Goal: Task Accomplishment & Management: Use online tool/utility

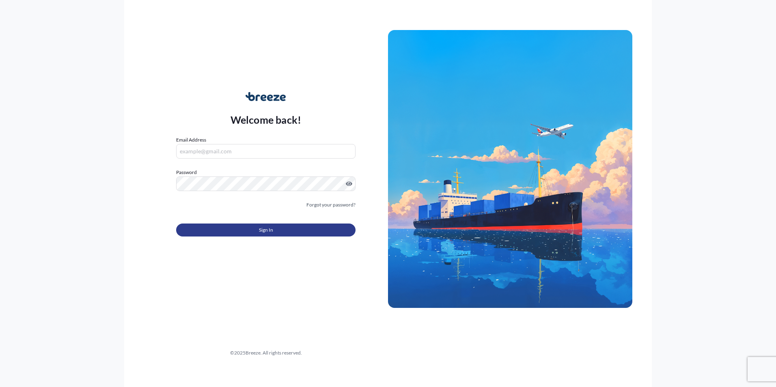
type input "[EMAIL_ADDRESS][DOMAIN_NAME]"
click at [236, 233] on button "Sign In" at bounding box center [265, 230] width 179 height 13
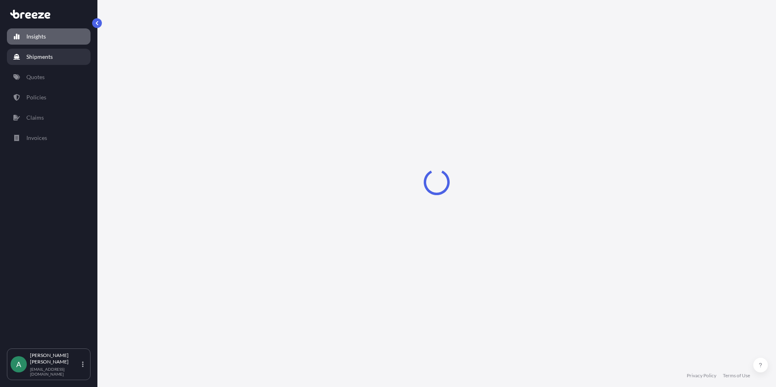
select select "2025"
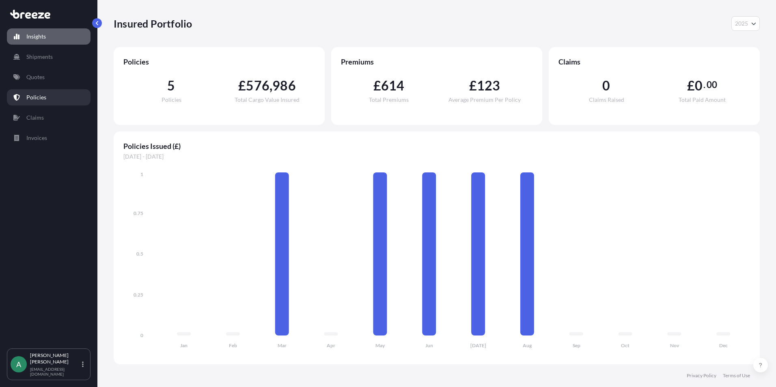
click at [50, 95] on link "Policies" at bounding box center [49, 97] width 84 height 16
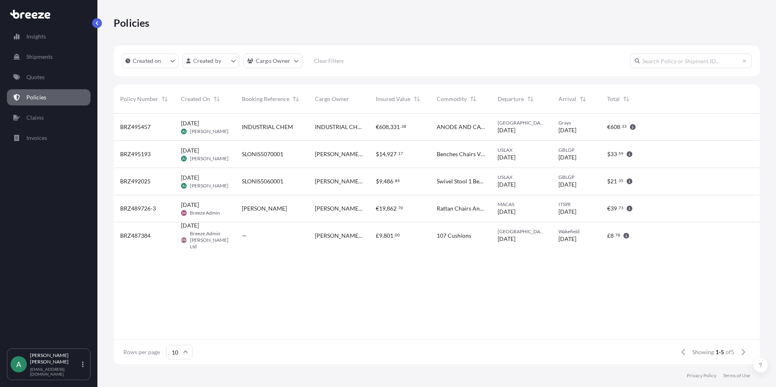
scroll to position [249, 640]
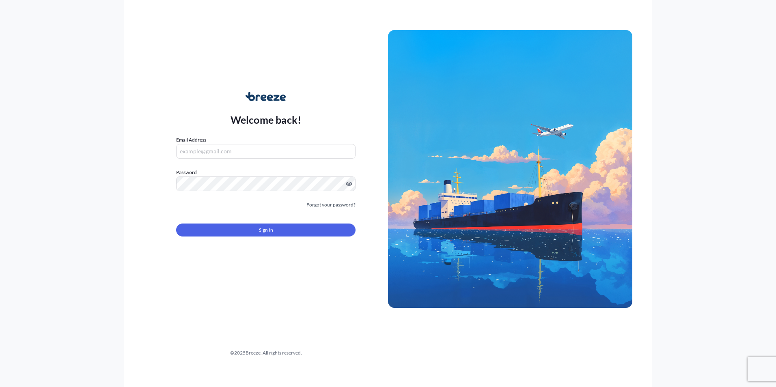
type input "[EMAIL_ADDRESS][DOMAIN_NAME]"
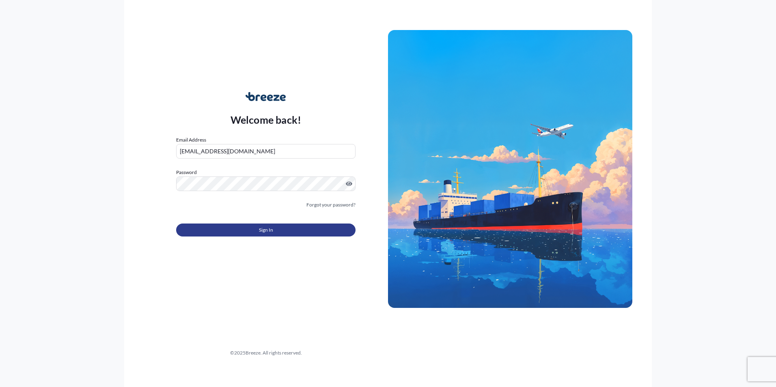
click at [251, 228] on button "Sign In" at bounding box center [265, 230] width 179 height 13
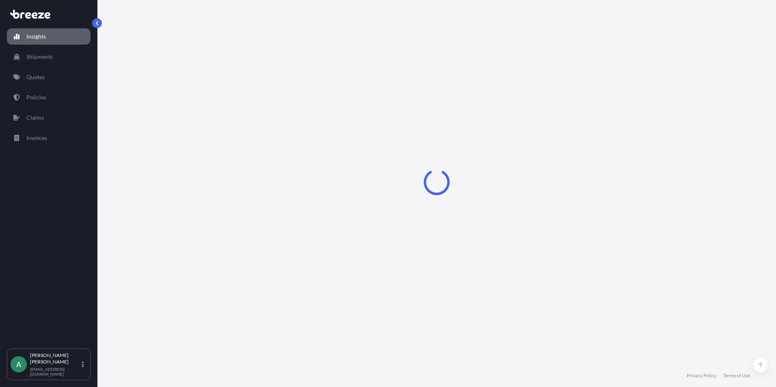
select select "2025"
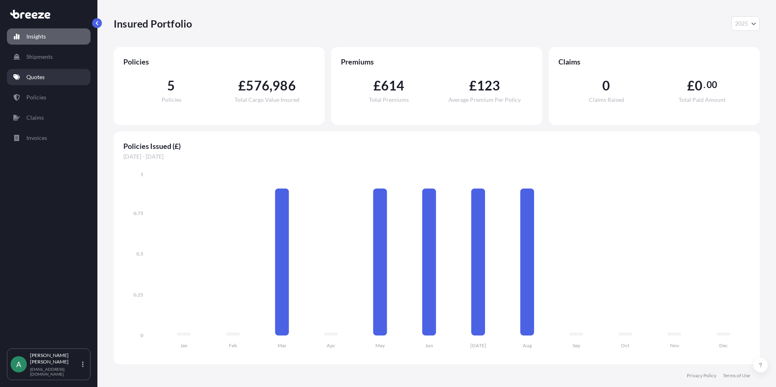
click at [34, 77] on p "Quotes" at bounding box center [35, 77] width 18 height 8
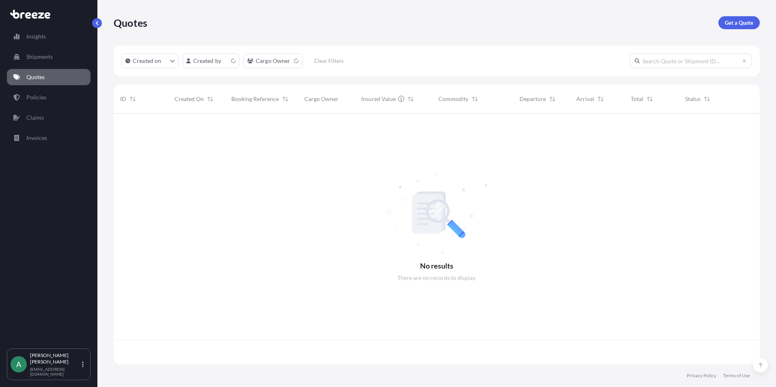
scroll to position [249, 640]
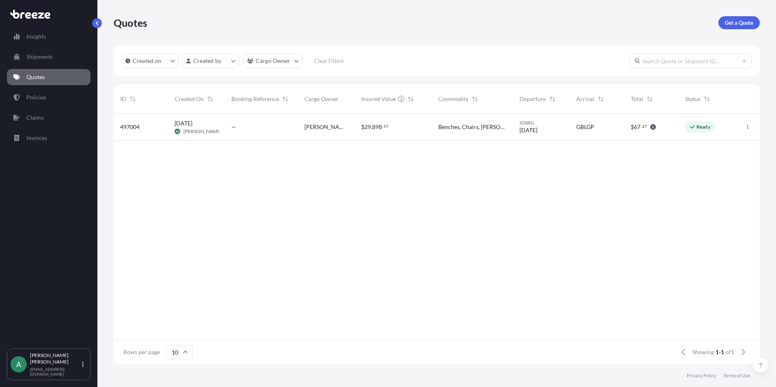
click at [283, 130] on div "—" at bounding box center [261, 127] width 60 height 8
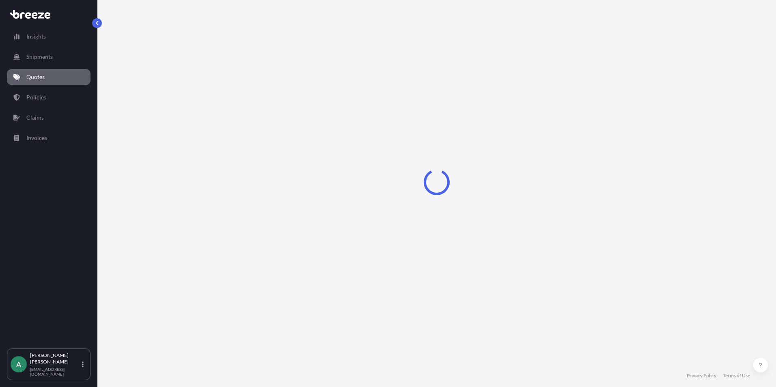
select select "Sea"
select select "Road"
select select "1"
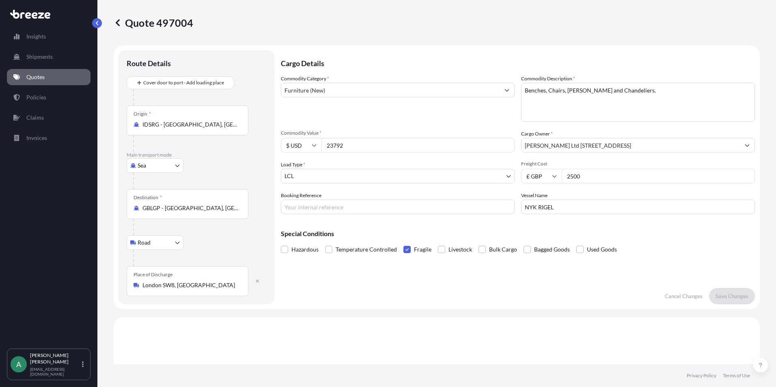
drag, startPoint x: 592, startPoint y: 176, endPoint x: 444, endPoint y: 164, distance: 148.3
click at [444, 164] on div "Commodity Category * Furniture (New) Commodity Description * Benches, Chairs, V…" at bounding box center [518, 145] width 474 height 140
type input "1038.57"
click at [370, 147] on input "23792" at bounding box center [418, 145] width 193 height 15
drag, startPoint x: 362, startPoint y: 151, endPoint x: 311, endPoint y: 148, distance: 51.2
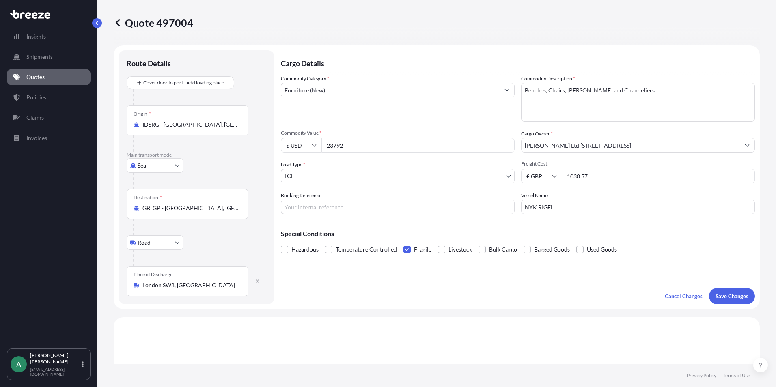
click at [311, 148] on div "$ USD 23792" at bounding box center [398, 145] width 234 height 15
click at [335, 147] on input "19992.00" at bounding box center [418, 145] width 193 height 15
type input "19992.00"
click at [328, 207] on input "Booking Reference" at bounding box center [398, 207] width 234 height 15
click at [314, 210] on input "Booking Reference" at bounding box center [398, 207] width 234 height 15
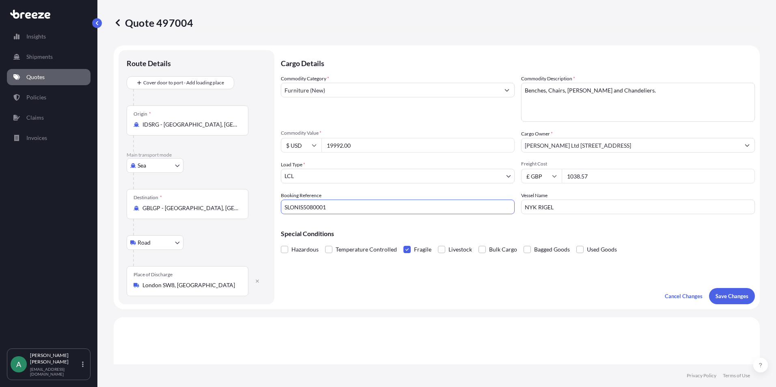
type input "SLONIS5080001"
drag, startPoint x: 582, startPoint y: 210, endPoint x: 412, endPoint y: 215, distance: 169.8
click at [412, 216] on div "Cargo Details Commodity Category * Furniture (New) Commodity Description * Benc…" at bounding box center [518, 177] width 474 height 254
type input "SKY WIND"
